Goal: Information Seeking & Learning: Find contact information

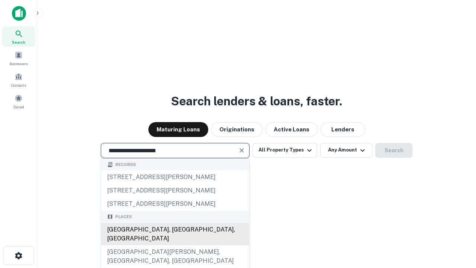
click at [175, 245] on div "[GEOGRAPHIC_DATA], [GEOGRAPHIC_DATA], [GEOGRAPHIC_DATA]" at bounding box center [175, 234] width 148 height 22
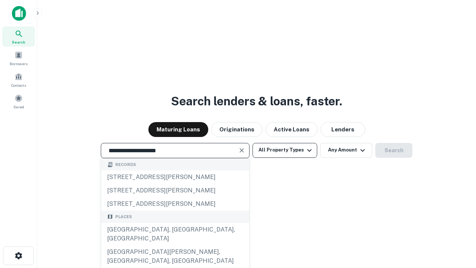
click at [285, 150] on button "All Property Types" at bounding box center [285, 150] width 65 height 15
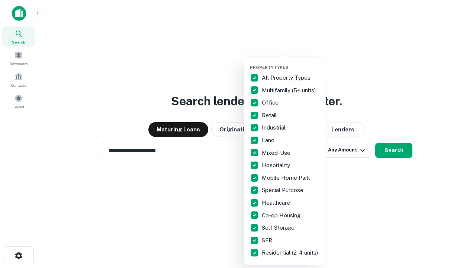
type input "**********"
click at [291, 63] on button "button" at bounding box center [291, 63] width 82 height 0
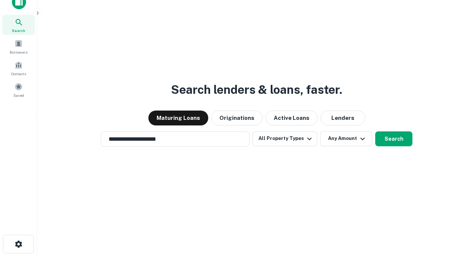
scroll to position [4, 90]
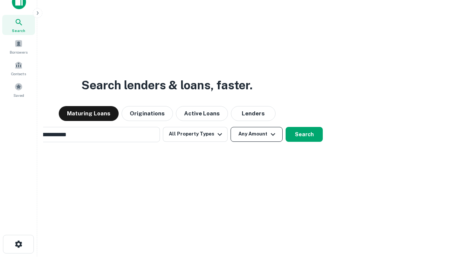
click at [231, 127] on button "Any Amount" at bounding box center [257, 134] width 52 height 15
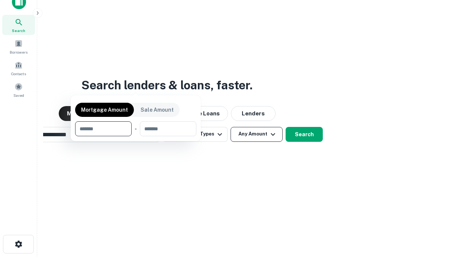
scroll to position [54, 211]
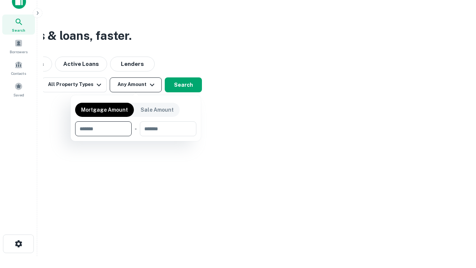
type input "*******"
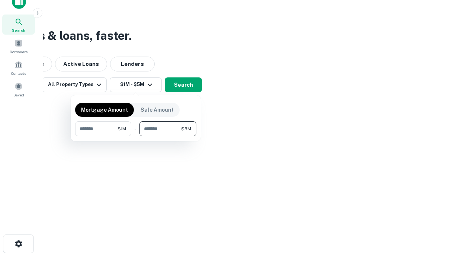
type input "*******"
click at [136, 136] on button "button" at bounding box center [135, 136] width 121 height 0
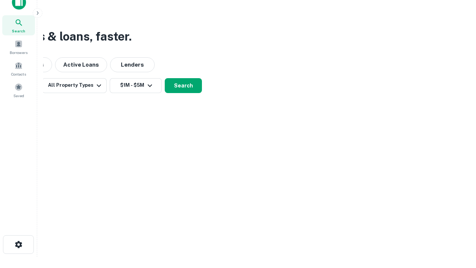
scroll to position [4, 137]
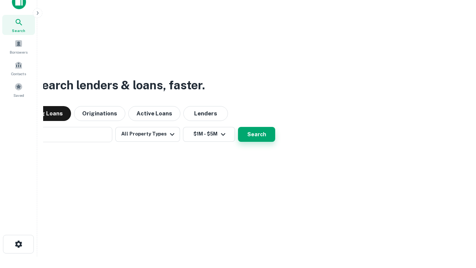
click at [238, 127] on button "Search" at bounding box center [256, 134] width 37 height 15
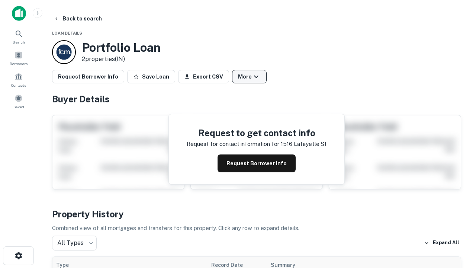
click at [249, 77] on button "More" at bounding box center [249, 76] width 35 height 13
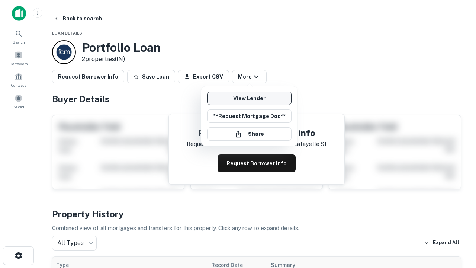
click at [249, 98] on link "View Lender" at bounding box center [249, 98] width 84 height 13
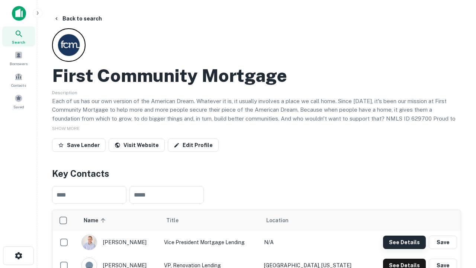
click at [404, 242] on button "See Details" at bounding box center [404, 242] width 43 height 13
click at [18, 256] on icon "button" at bounding box center [18, 255] width 9 height 9
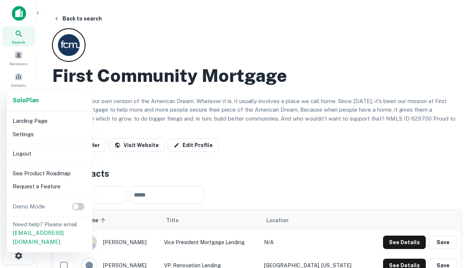
click at [49, 153] on li "Logout" at bounding box center [50, 153] width 80 height 13
